Goal: Task Accomplishment & Management: Manage account settings

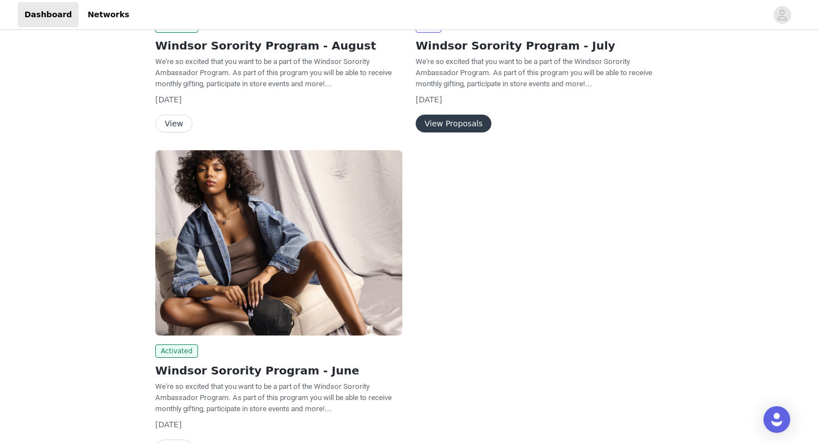
scroll to position [274, 0]
click at [182, 119] on button "View" at bounding box center [173, 123] width 37 height 18
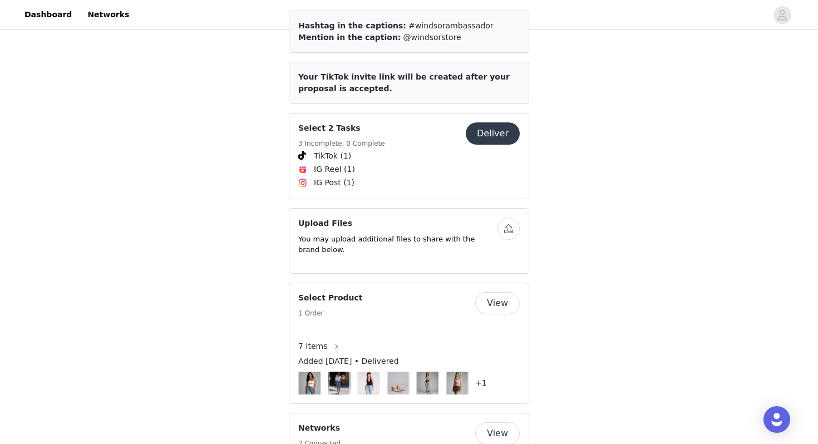
scroll to position [480, 0]
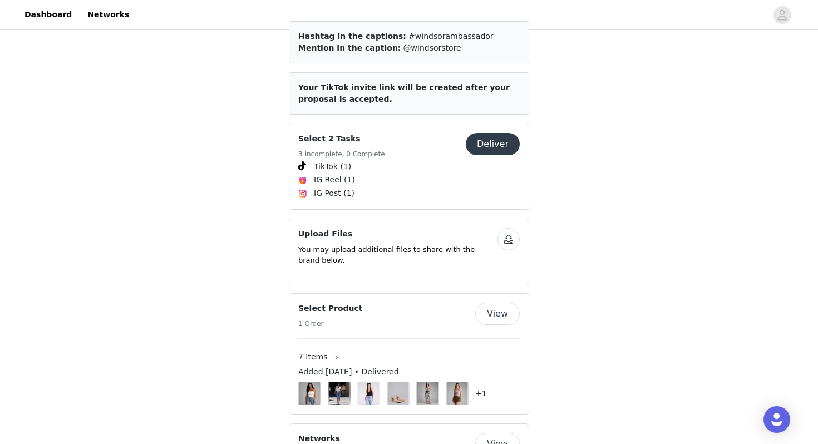
click at [491, 135] on button "Deliver" at bounding box center [493, 144] width 54 height 22
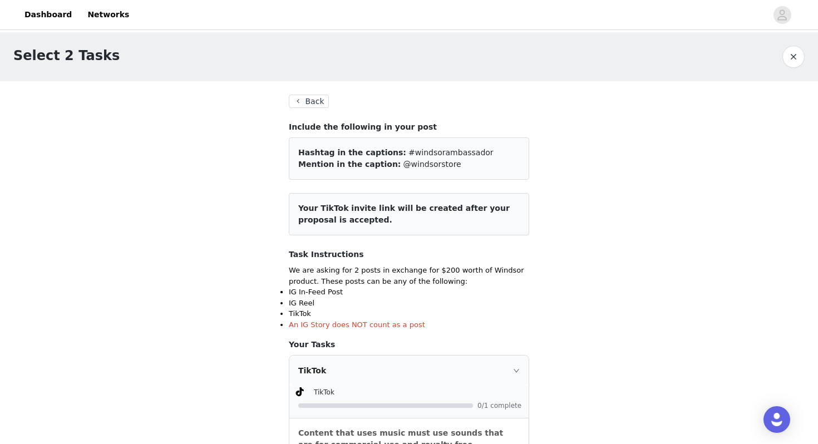
click at [303, 101] on button "Back" at bounding box center [309, 101] width 40 height 13
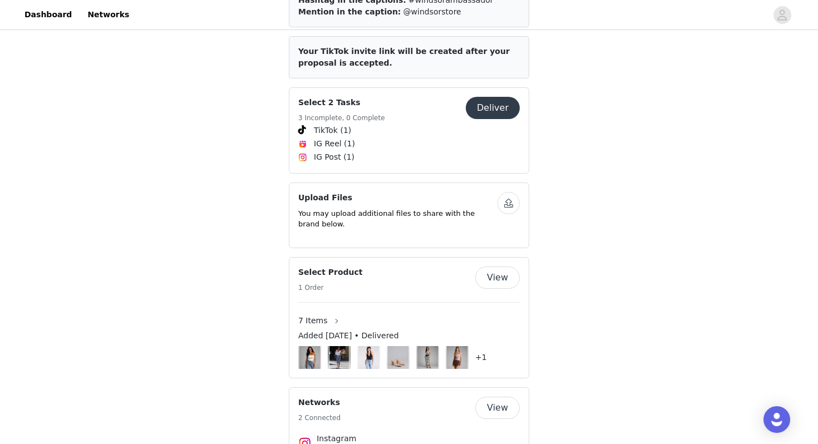
scroll to position [575, 0]
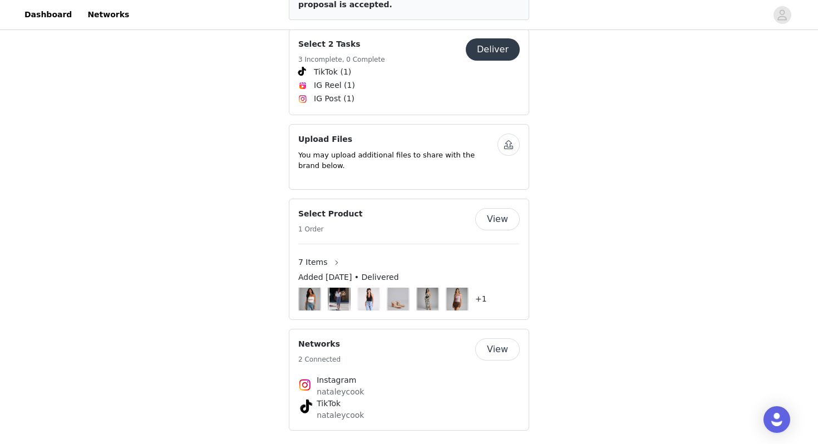
click at [492, 339] on button "View" at bounding box center [497, 350] width 45 height 22
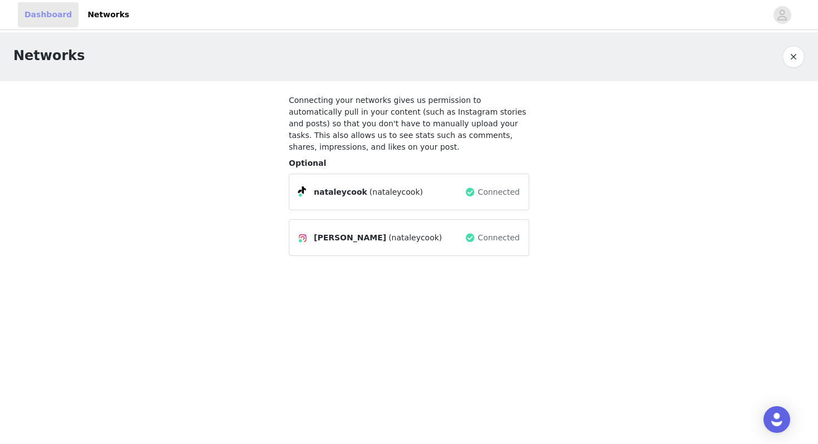
click at [61, 7] on link "Dashboard" at bounding box center [48, 14] width 61 height 25
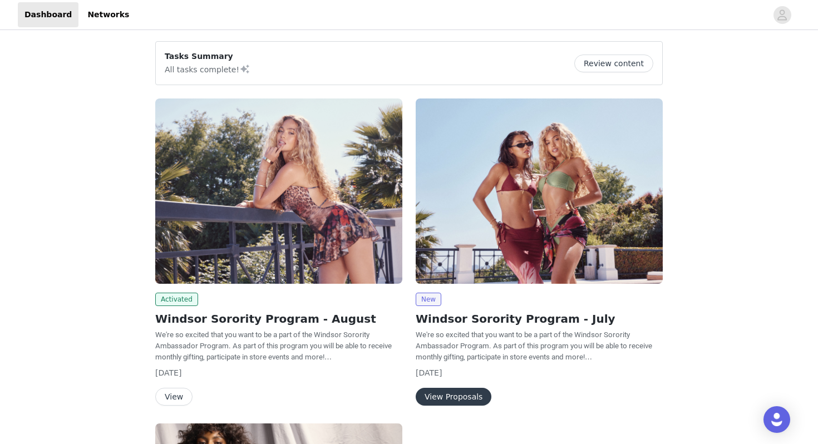
click at [174, 390] on button "View" at bounding box center [173, 397] width 37 height 18
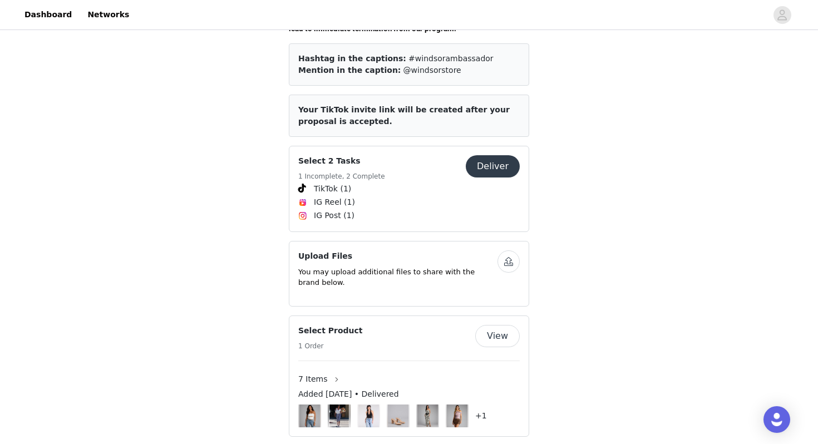
scroll to position [462, 0]
